Goal: Contribute content

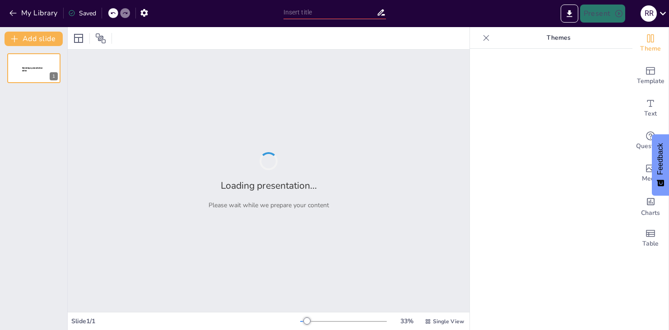
type input "Juntos es Mejor: Entendiendo el Trabajo en [GEOGRAPHIC_DATA]"
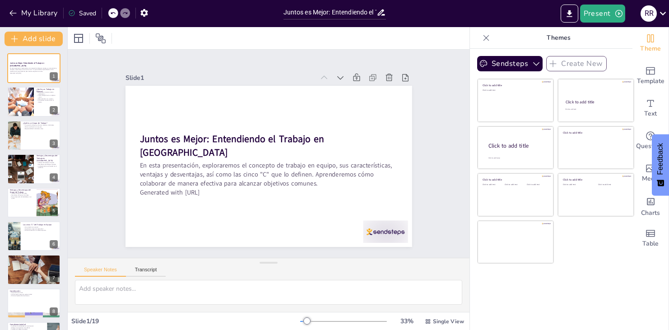
checkbox input "true"
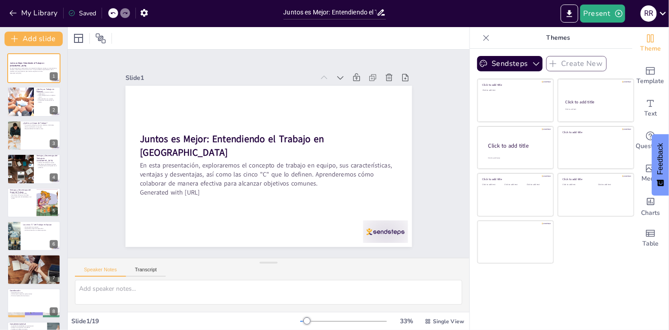
checkbox input "true"
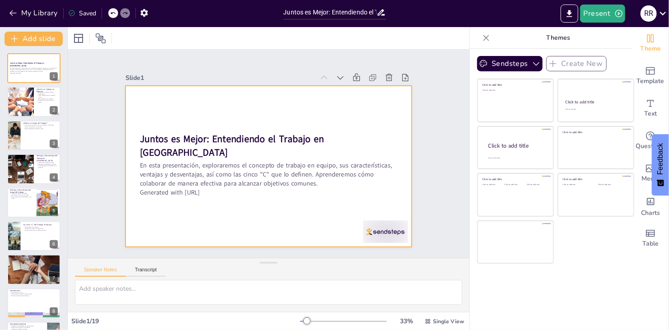
checkbox input "true"
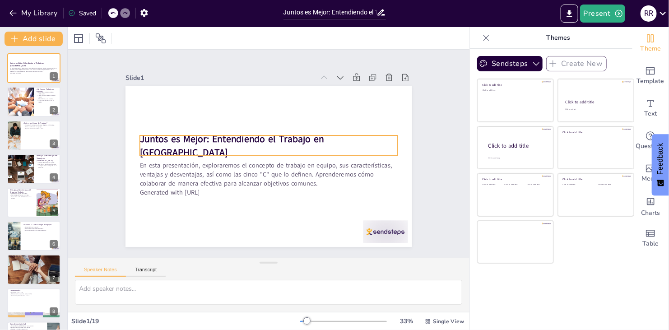
checkbox input "true"
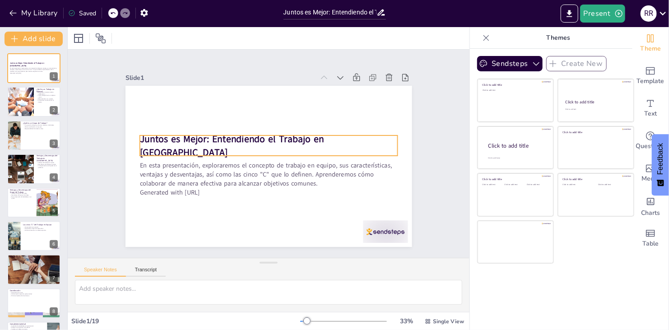
checkbox input "true"
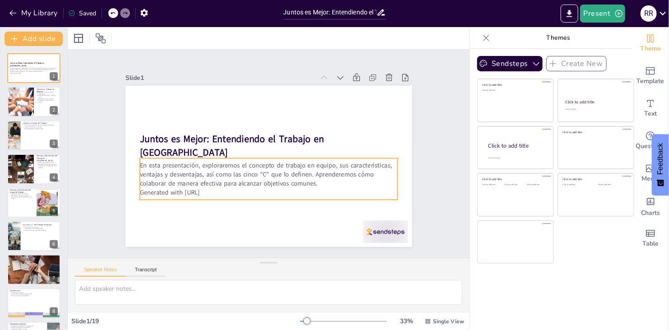
checkbox input "true"
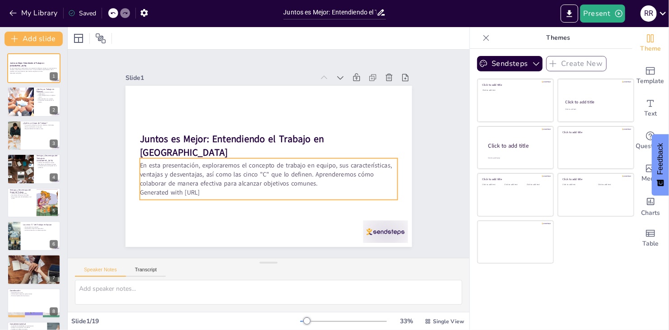
checkbox input "true"
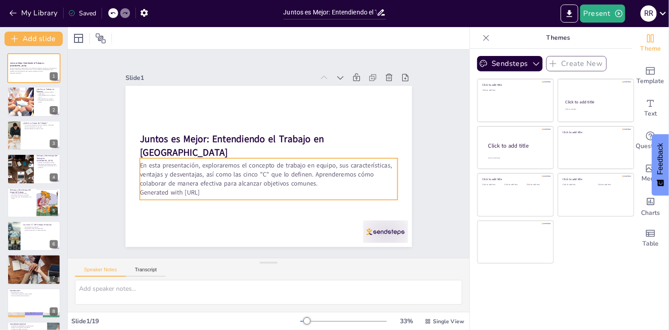
checkbox input "true"
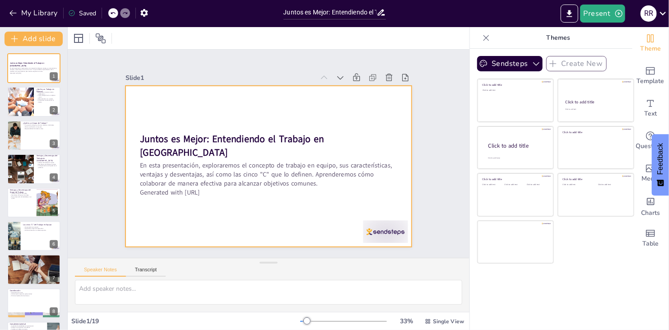
checkbox input "true"
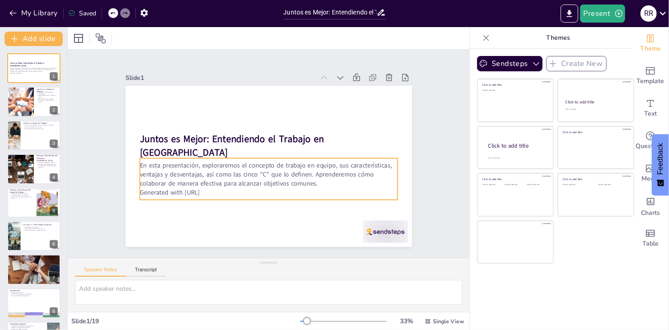
checkbox input "true"
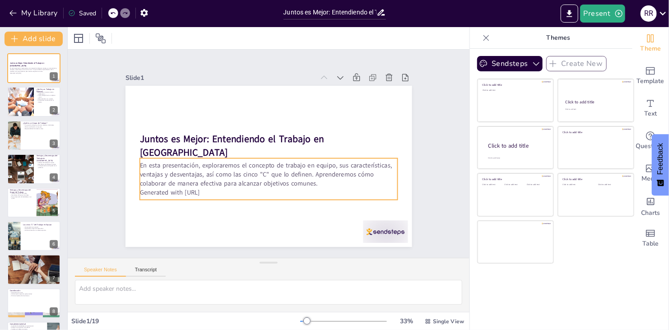
checkbox input "true"
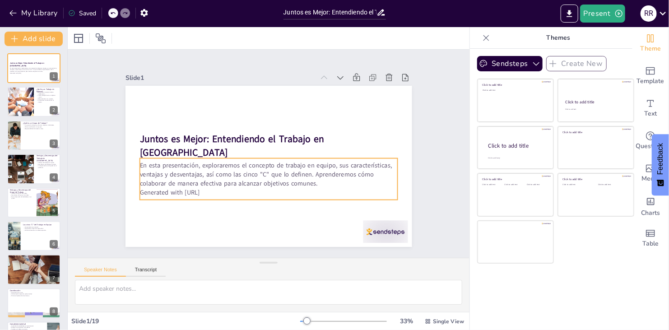
checkbox input "true"
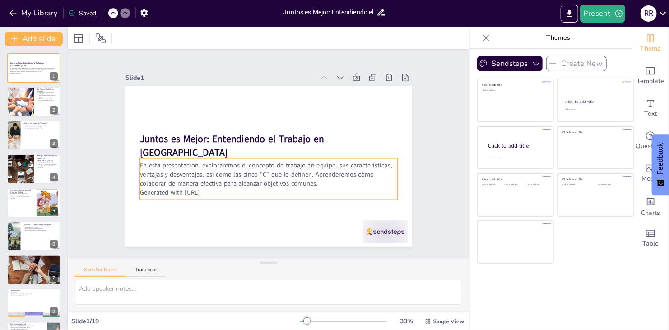
checkbox input "true"
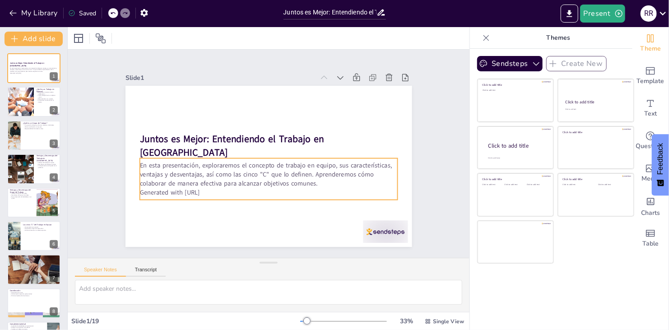
checkbox input "true"
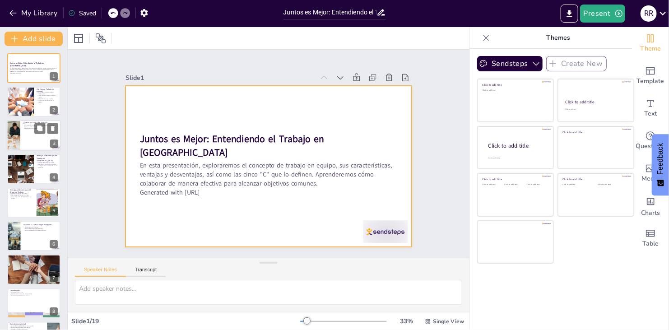
checkbox input "true"
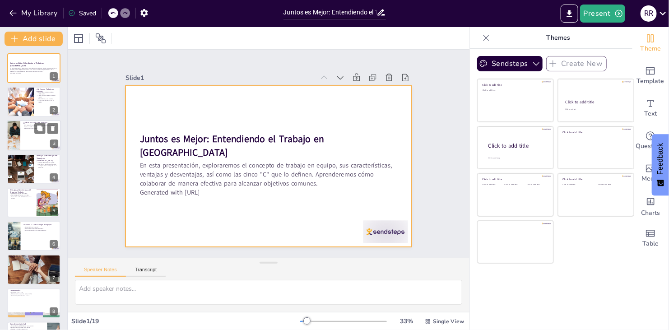
checkbox input "true"
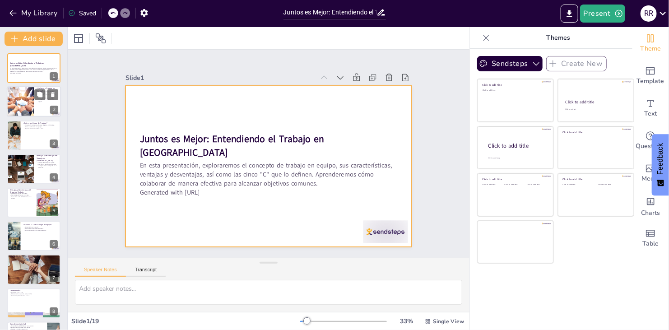
checkbox input "true"
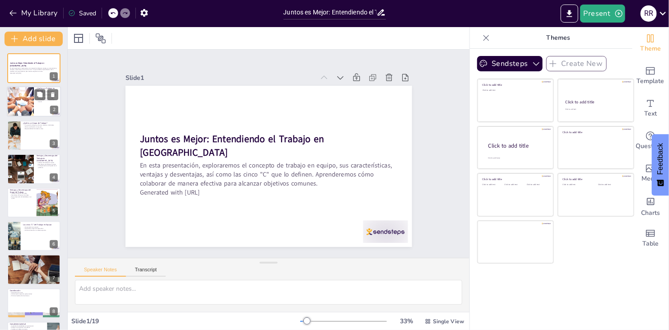
checkbox input "true"
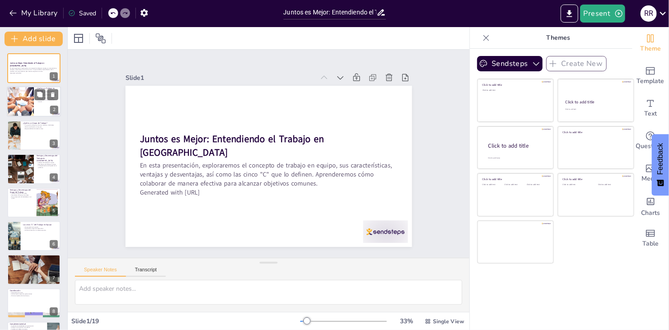
click at [40, 104] on div at bounding box center [34, 102] width 54 height 31
type textarea "La colaboración es clave en un trabajo en equipo, ya que permite que cada miemb…"
checkbox input "true"
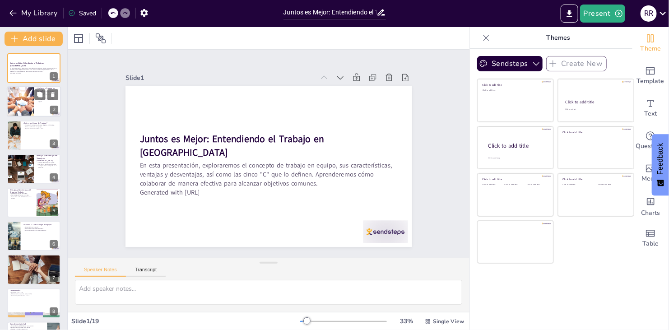
checkbox input "true"
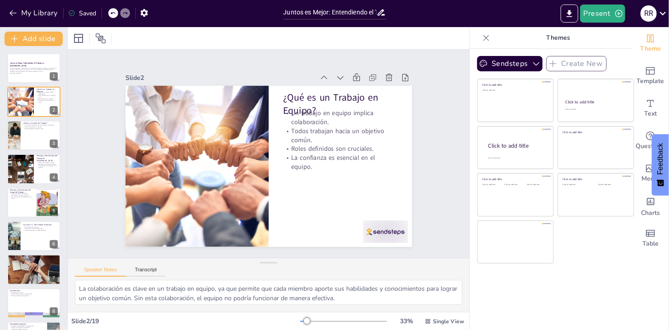
checkbox input "true"
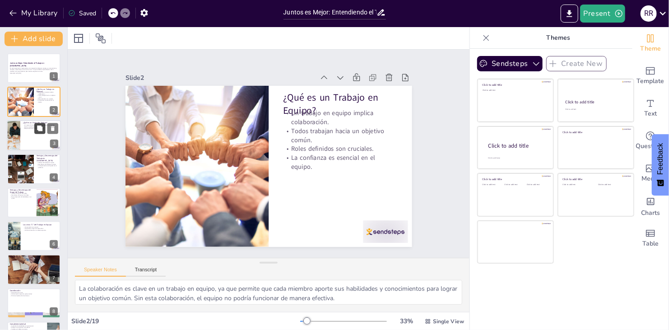
click at [39, 130] on icon at bounding box center [39, 128] width 5 height 5
type textarea "La individualidad en un grupo de trabajo permite que cada miembro se concentre …"
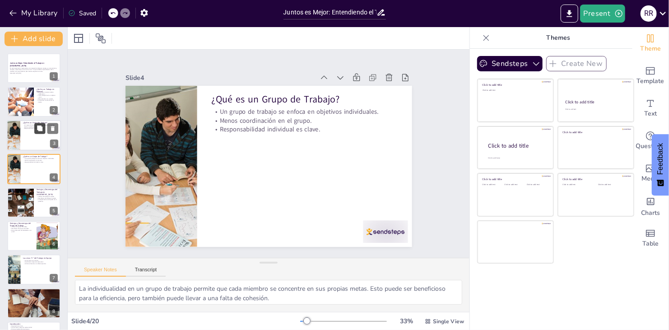
checkbox input "true"
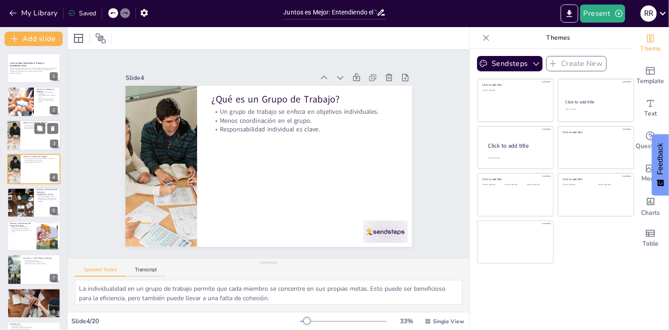
checkbox input "true"
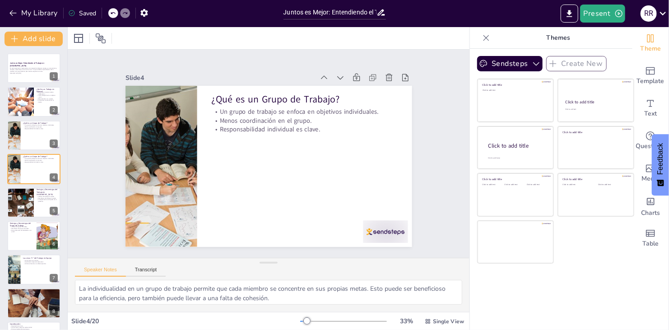
checkbox input "true"
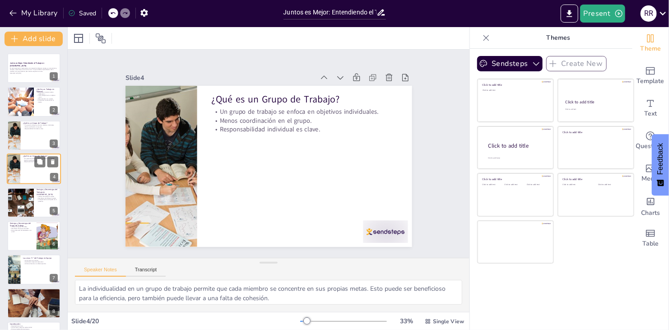
checkbox input "true"
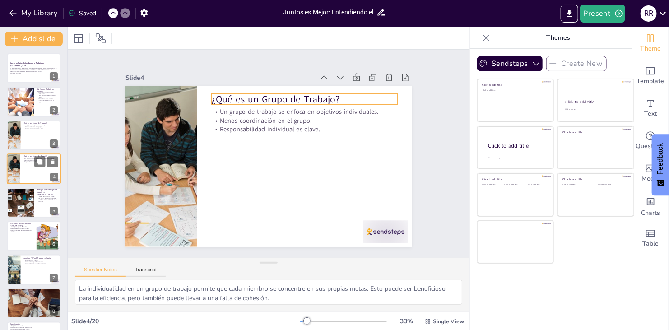
click at [37, 155] on p "¿Qué es un Grupo de Trabajo?" at bounding box center [40, 156] width 35 height 3
checkbox input "true"
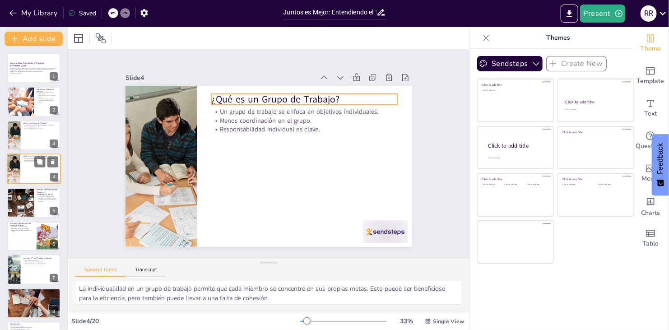
checkbox input "true"
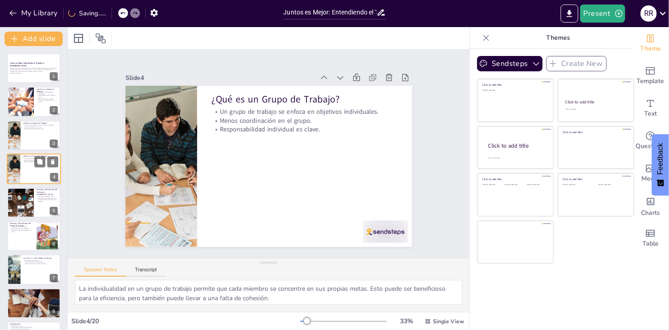
checkbox input "true"
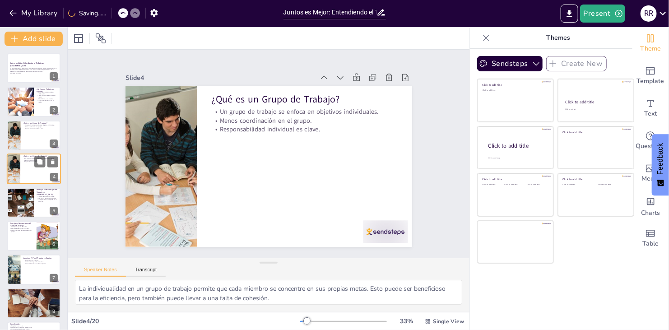
checkbox input "true"
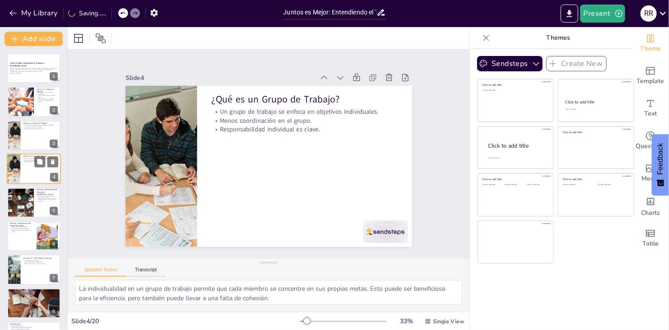
checkbox input "true"
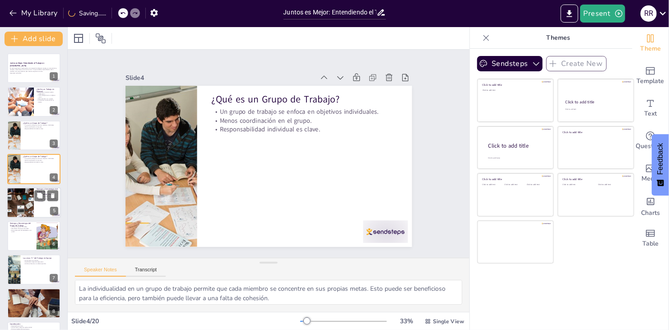
checkbox input "true"
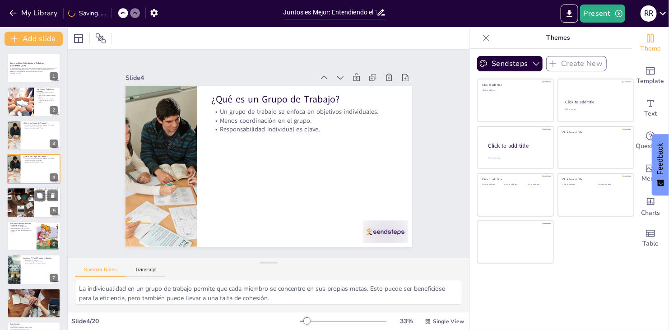
checkbox input "true"
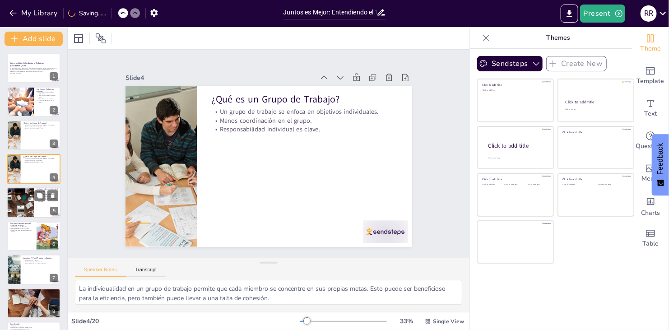
click at [35, 190] on button at bounding box center [39, 195] width 11 height 11
type textarea "Las ventajas del trabajo en equipo son significativas, ya que permiten a los mi…"
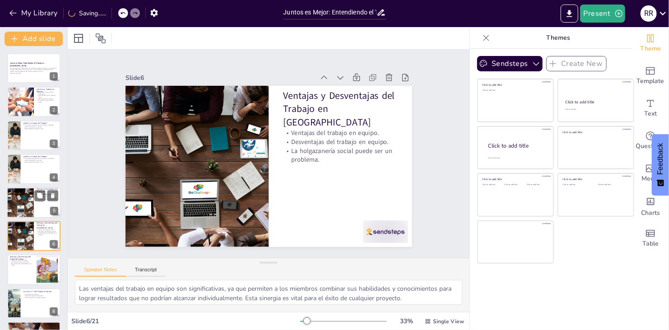
checkbox input "true"
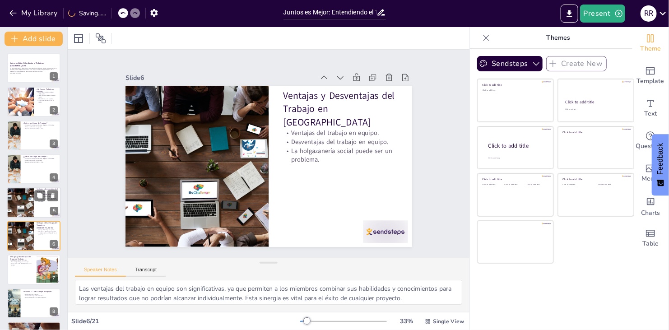
scroll to position [48, 0]
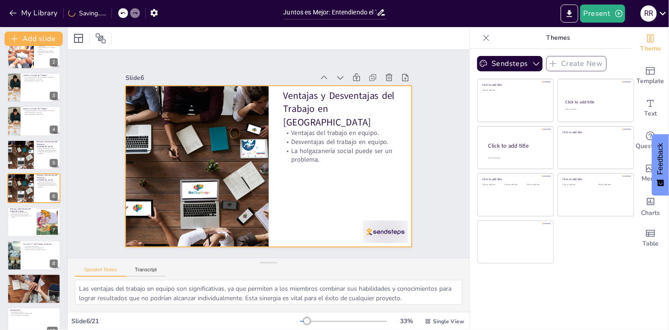
checkbox input "true"
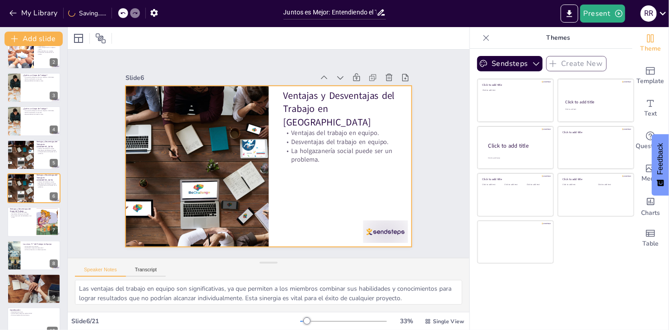
checkbox input "true"
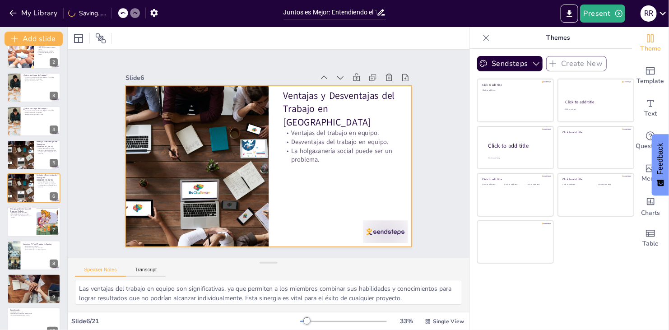
checkbox input "true"
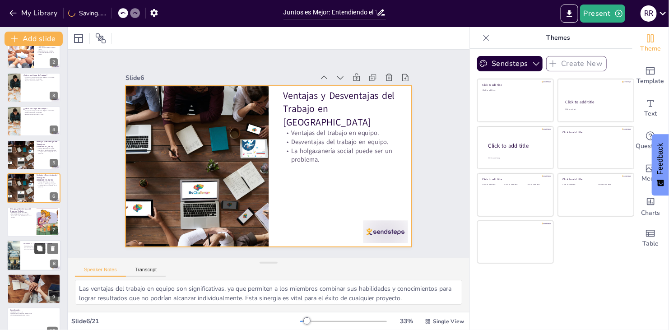
checkbox input "true"
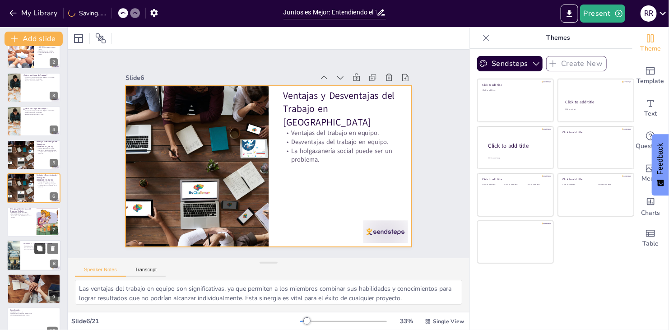
checkbox input "true"
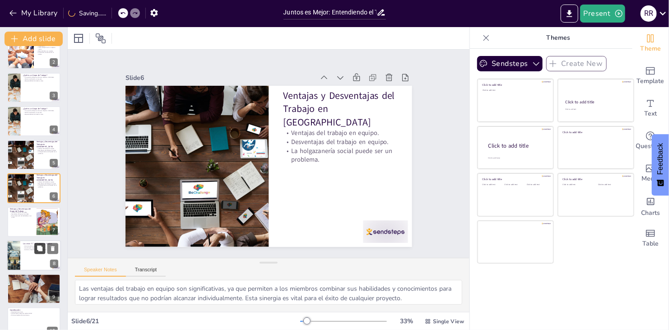
checkbox input "true"
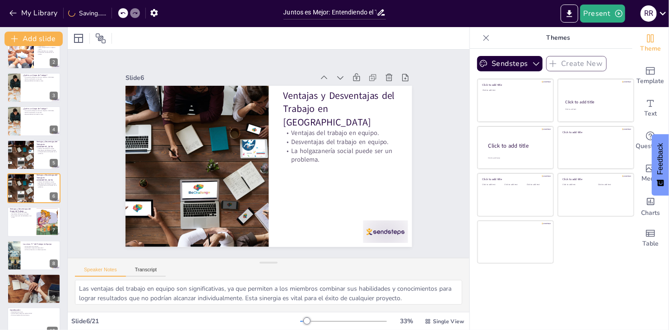
checkbox input "true"
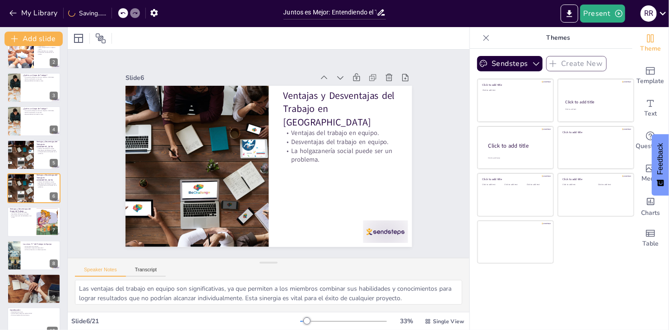
checkbox input "true"
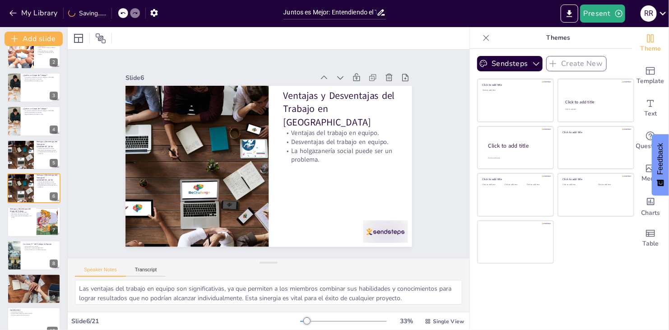
checkbox input "true"
click at [31, 230] on div at bounding box center [34, 222] width 54 height 31
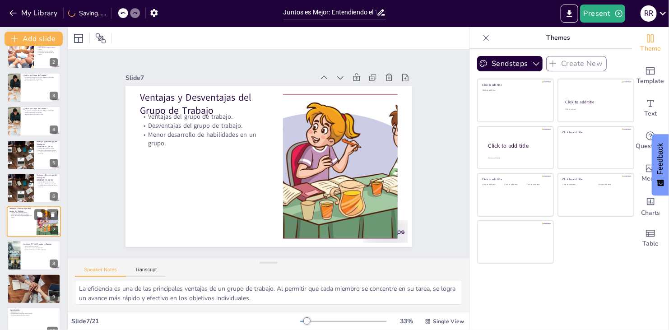
scroll to position [81, 0]
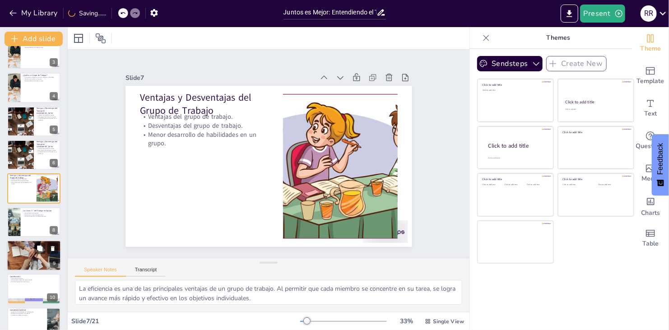
click at [31, 255] on div at bounding box center [34, 255] width 54 height 36
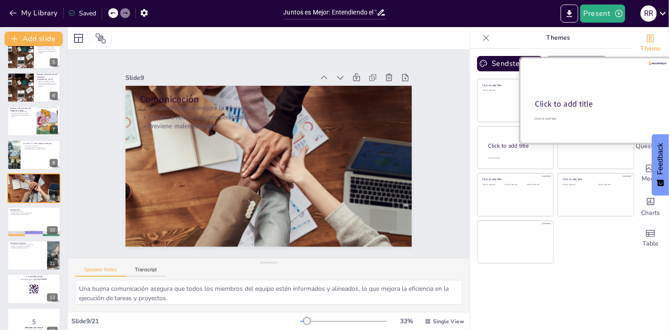
click at [599, 95] on div at bounding box center [596, 100] width 152 height 85
click at [588, 102] on div "Click to add title" at bounding box center [595, 104] width 120 height 11
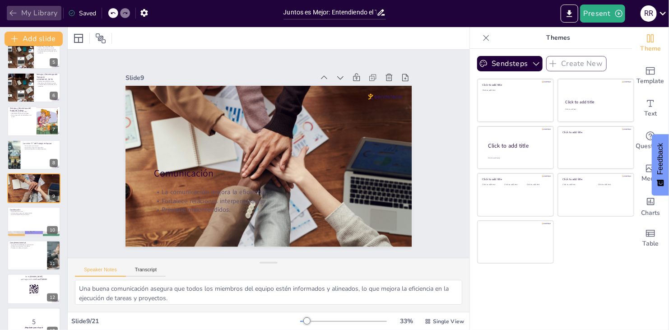
click at [13, 15] on icon "button" at bounding box center [13, 13] width 9 height 9
